Goal: Transaction & Acquisition: Subscribe to service/newsletter

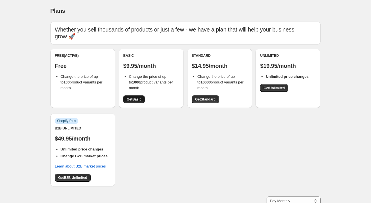
click at [129, 97] on span "Get Basic" at bounding box center [134, 99] width 15 height 5
